Goal: Task Accomplishment & Management: Use online tool/utility

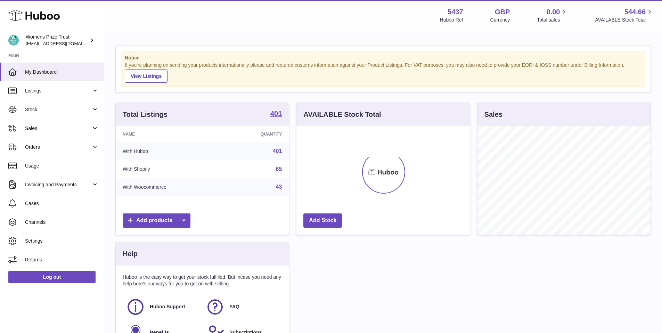
scroll to position [108, 173]
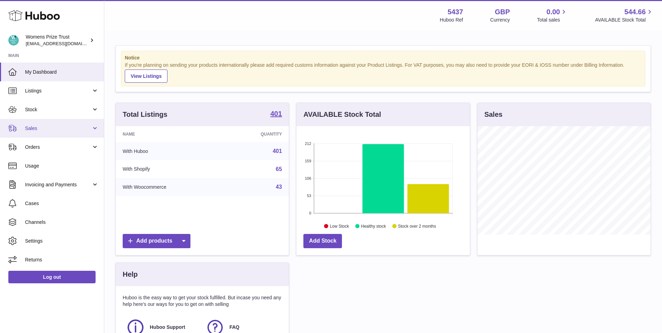
click at [37, 129] on span "Sales" at bounding box center [58, 128] width 66 height 7
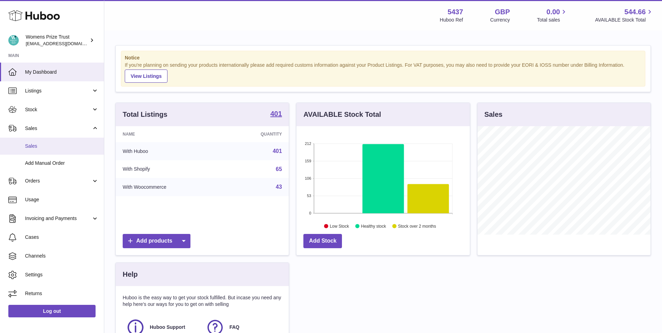
click at [46, 148] on span "Sales" at bounding box center [62, 146] width 74 height 7
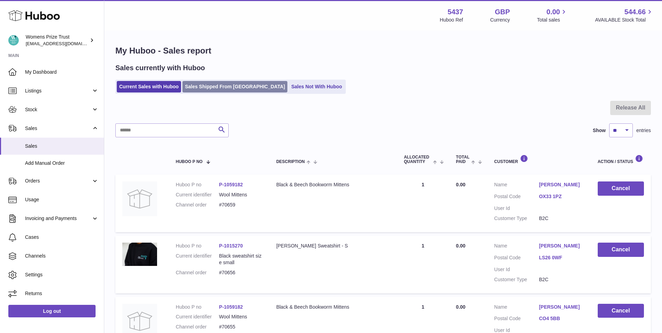
click at [227, 88] on link "Sales Shipped From [GEOGRAPHIC_DATA]" at bounding box center [235, 86] width 105 height 11
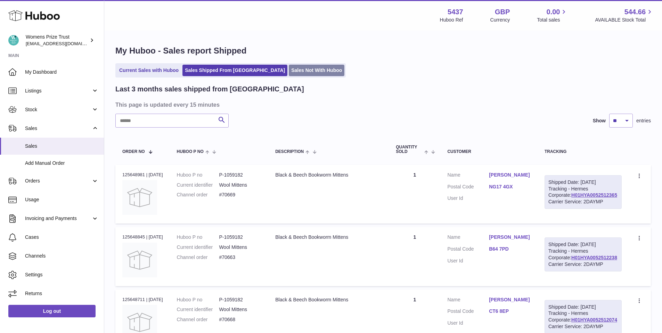
click at [289, 65] on link "Sales Not With Huboo" at bounding box center [317, 70] width 56 height 11
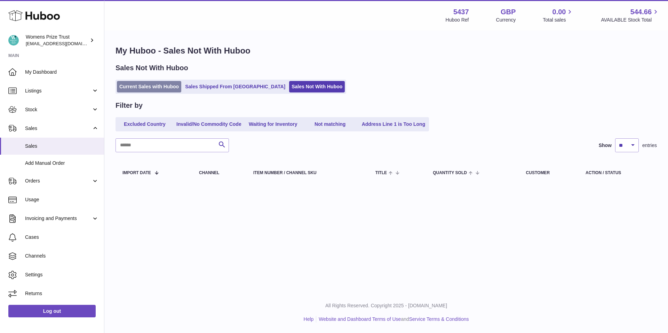
click at [162, 89] on link "Current Sales with Huboo" at bounding box center [149, 86] width 64 height 11
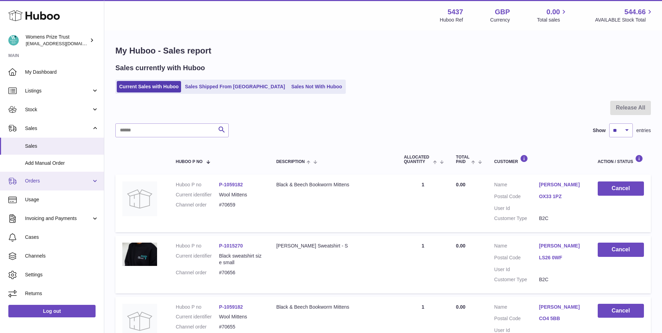
click at [28, 181] on span "Orders" at bounding box center [58, 181] width 66 height 7
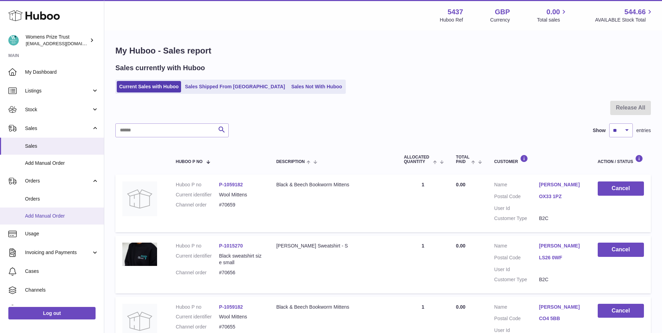
click at [46, 215] on span "Add Manual Order" at bounding box center [62, 216] width 74 height 7
